Goal: Browse casually: Explore the website without a specific task or goal

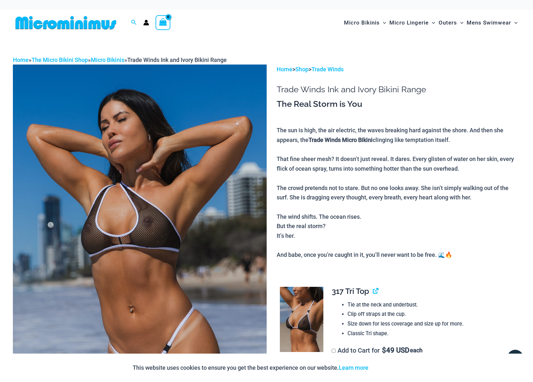
click at [103, 24] on img at bounding box center [66, 22] width 106 height 15
